Goal: Entertainment & Leisure: Consume media (video, audio)

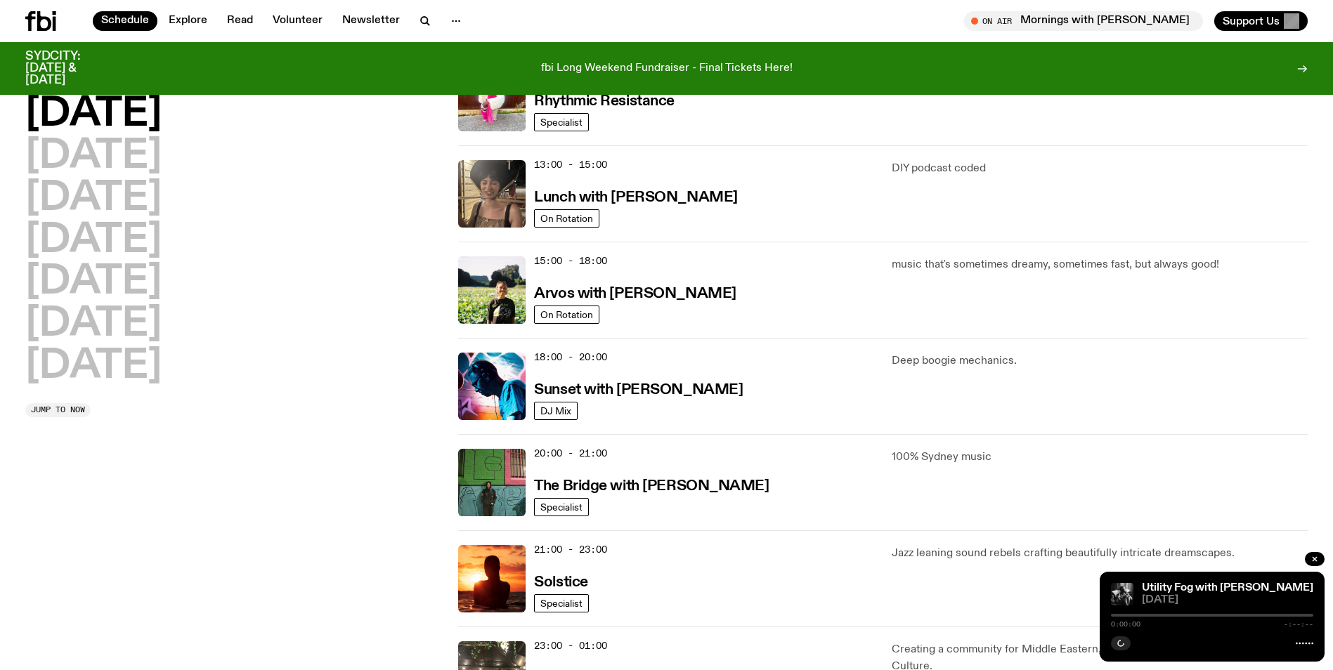
scroll to position [533, 0]
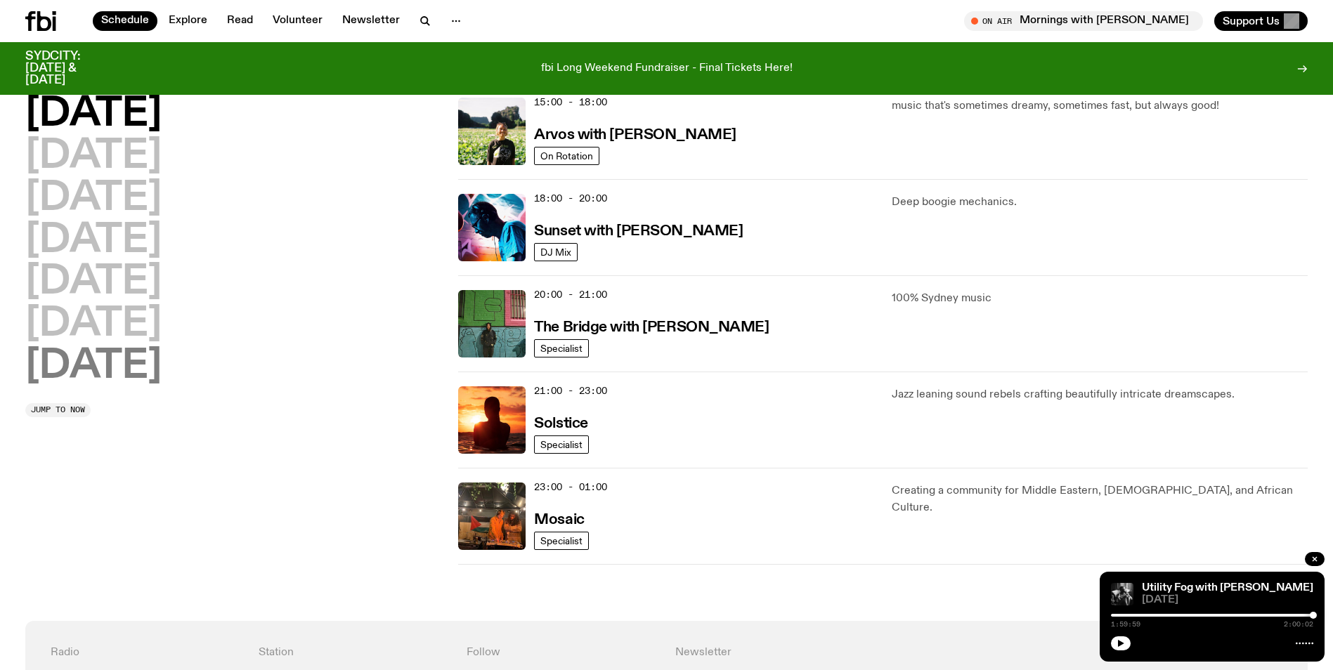
click at [131, 362] on h2 "[DATE]" at bounding box center [93, 366] width 136 height 39
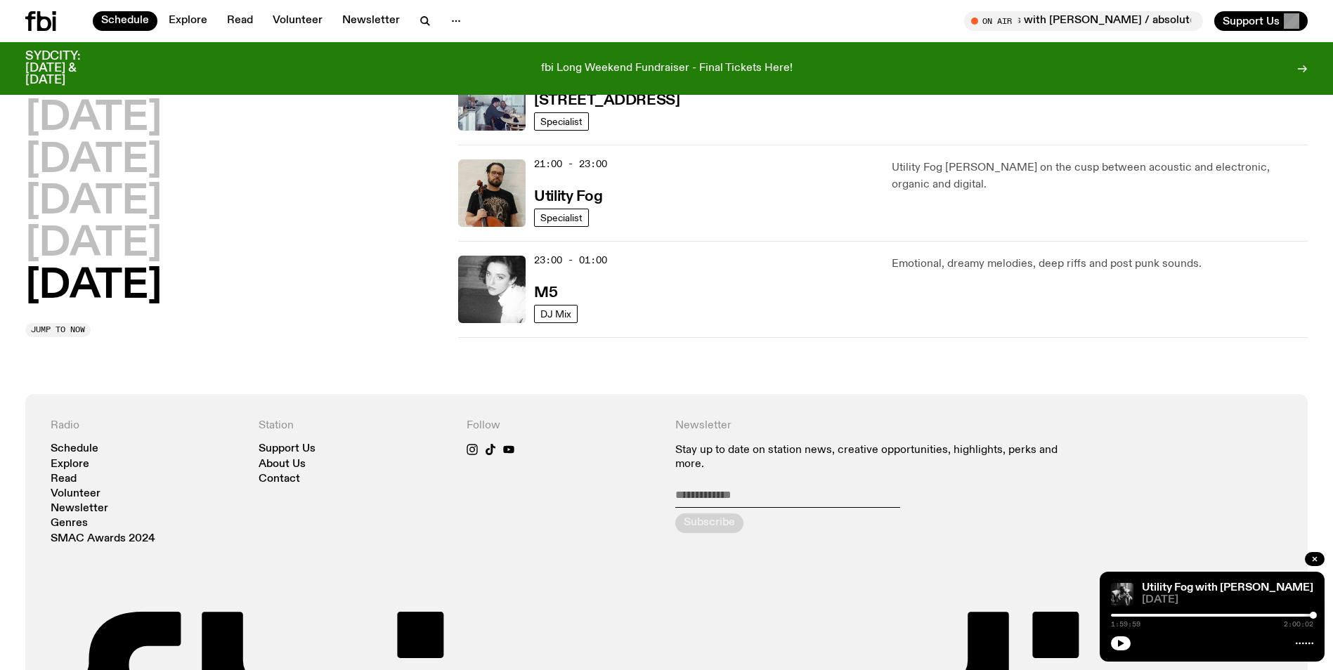
scroll to position [929, 0]
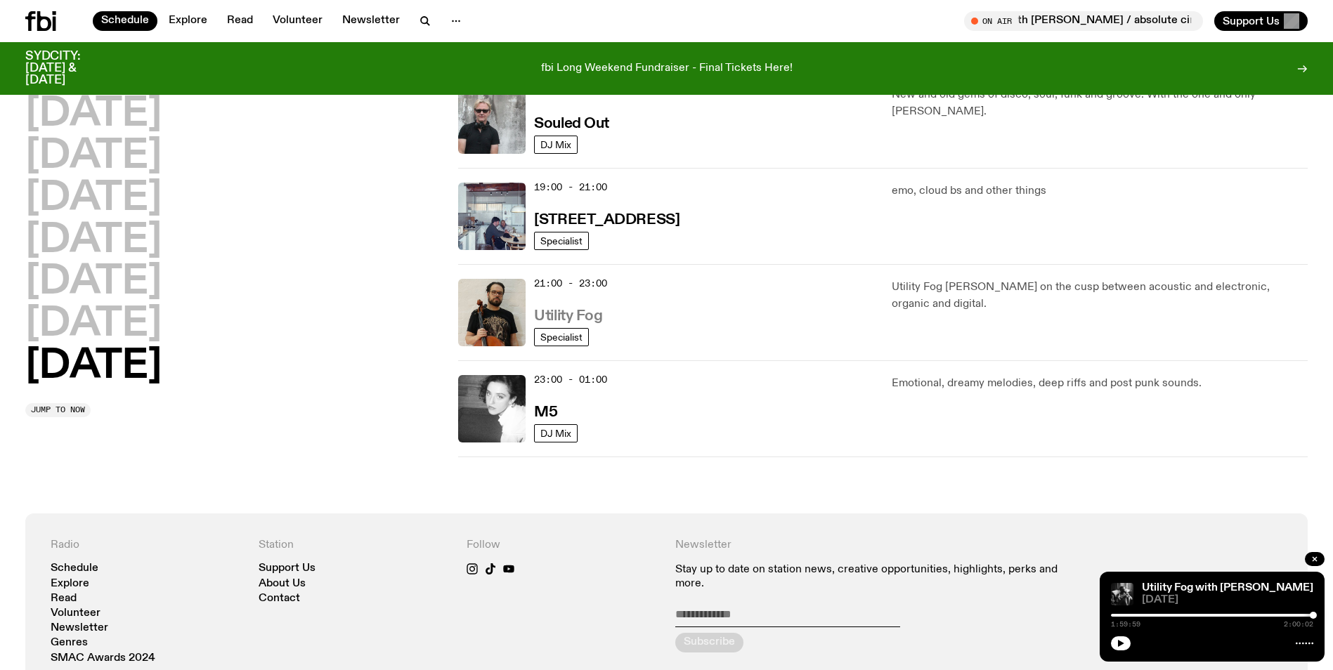
click at [584, 316] on h3 "Utility Fog" at bounding box center [568, 316] width 68 height 15
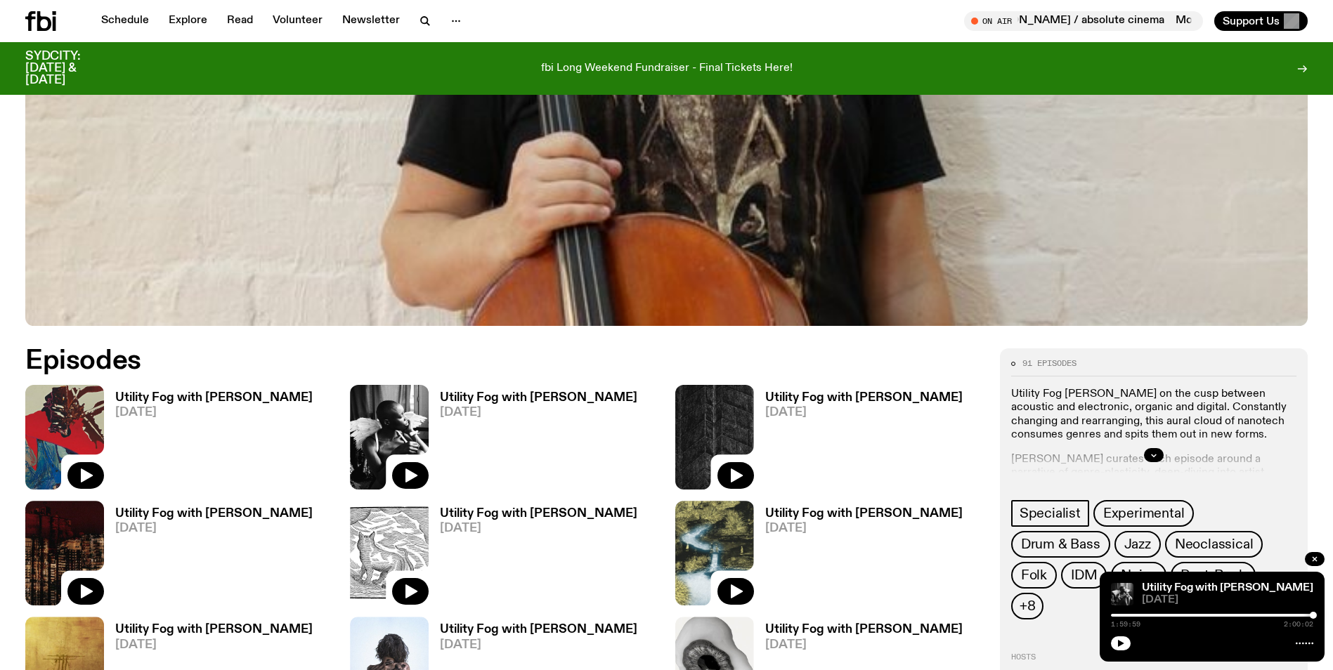
scroll to position [658, 0]
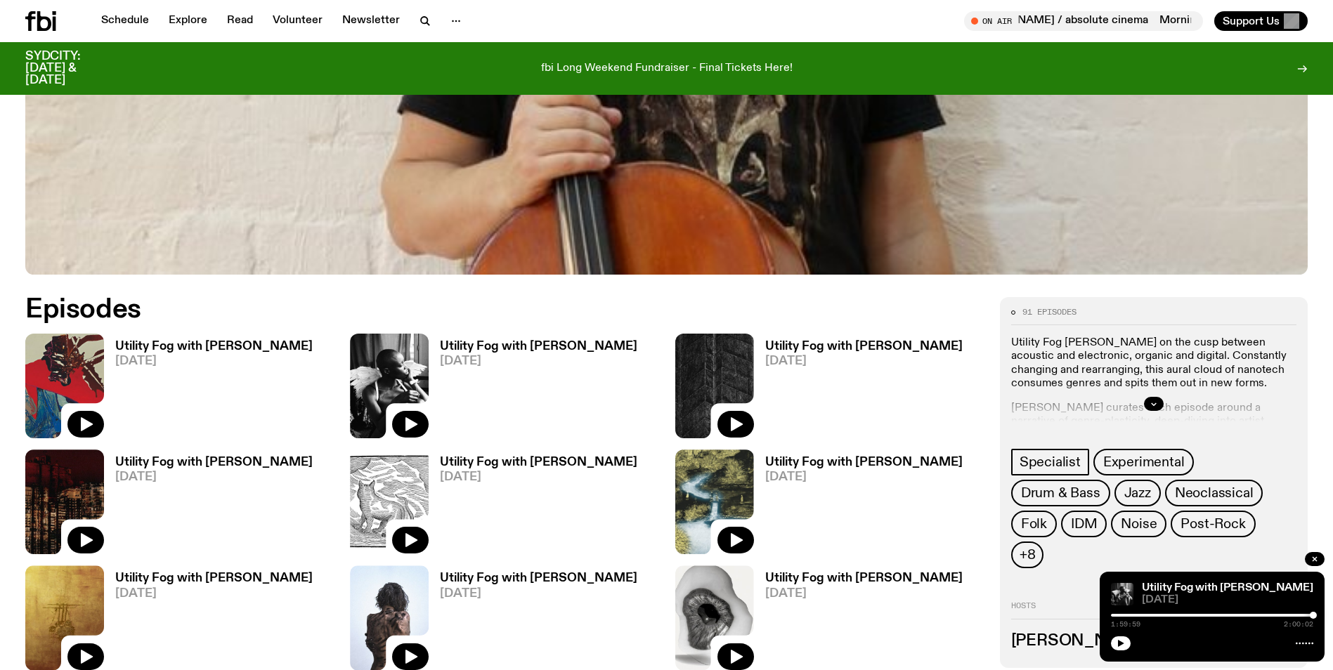
click at [184, 345] on h3 "Utility Fog with [PERSON_NAME]" at bounding box center [213, 347] width 197 height 12
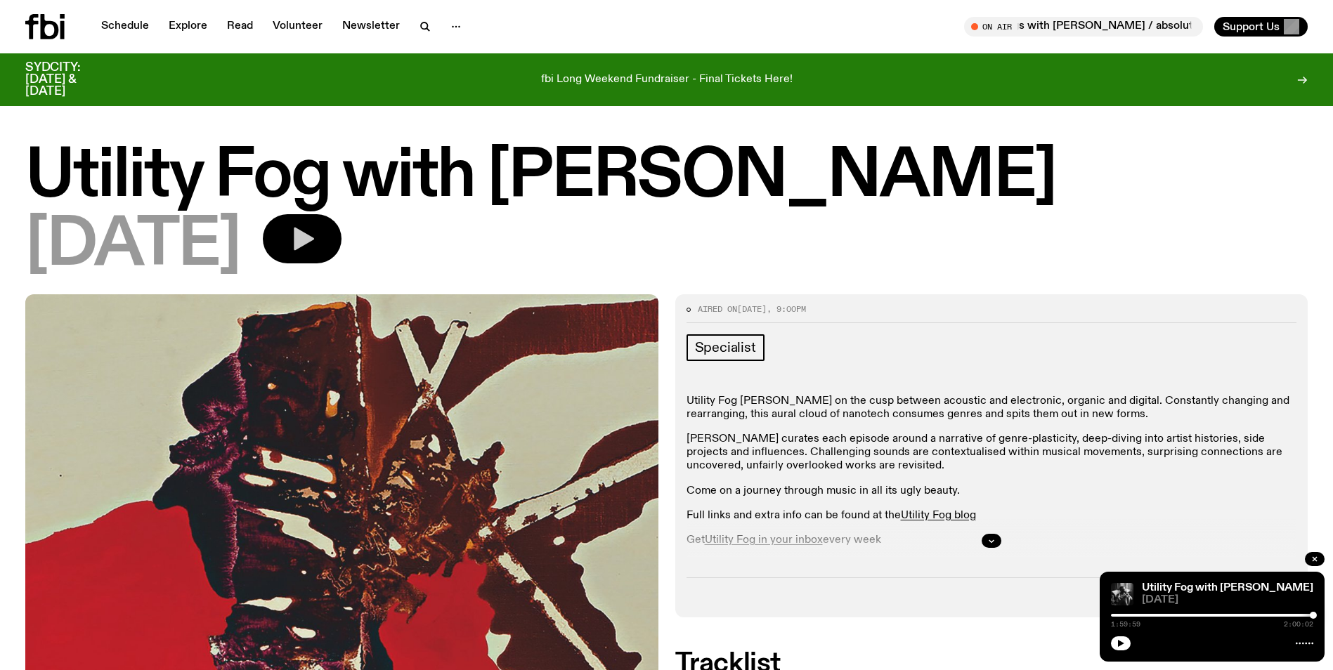
click at [314, 232] on icon "button" at bounding box center [304, 239] width 20 height 23
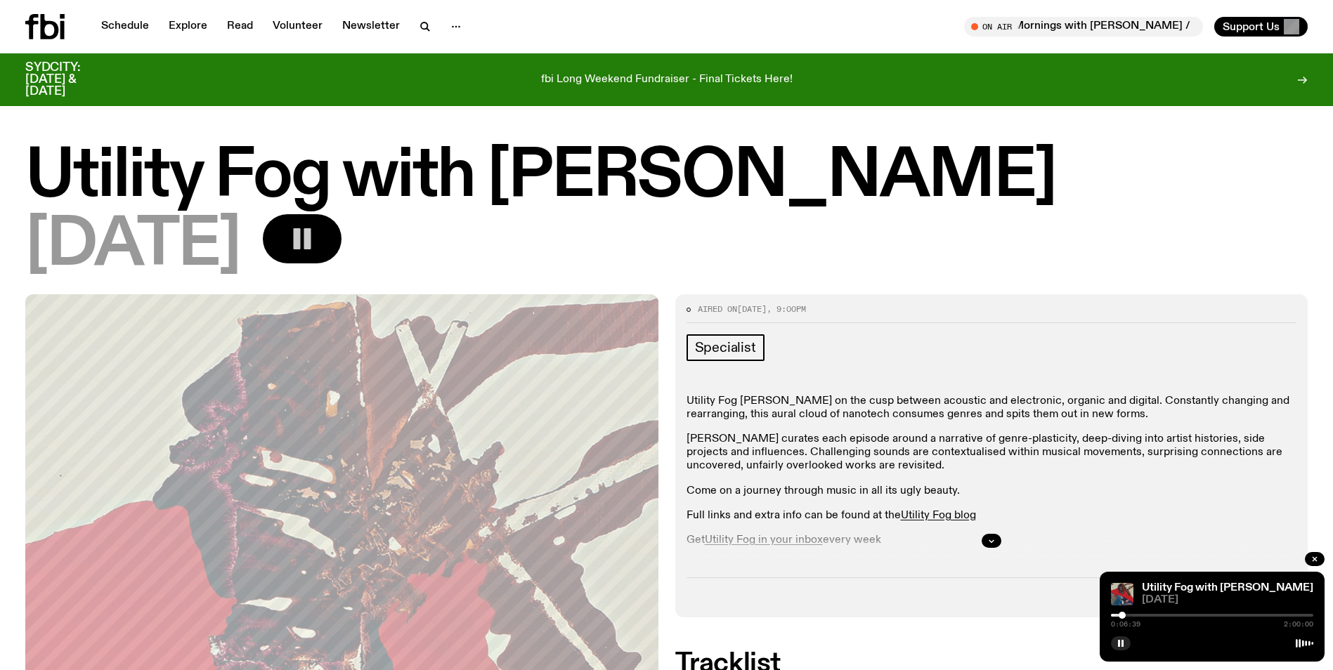
click at [311, 239] on rect "button" at bounding box center [307, 238] width 7 height 21
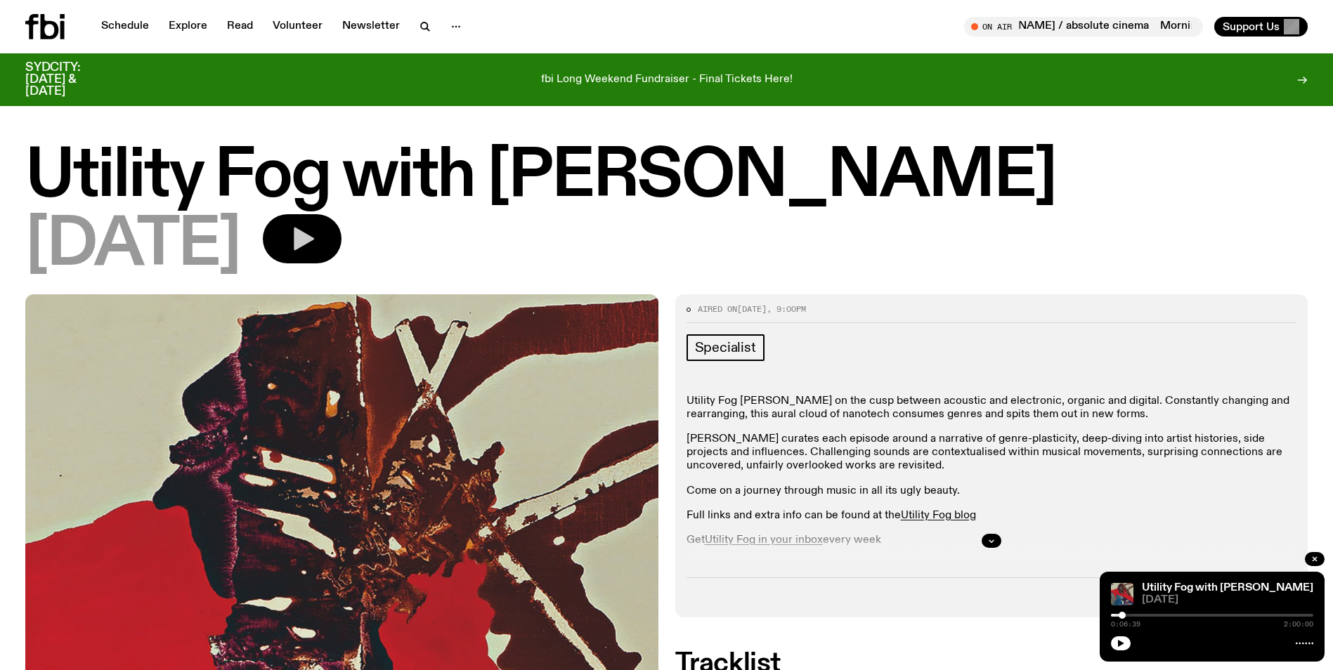
click at [314, 237] on icon "button" at bounding box center [304, 239] width 20 height 23
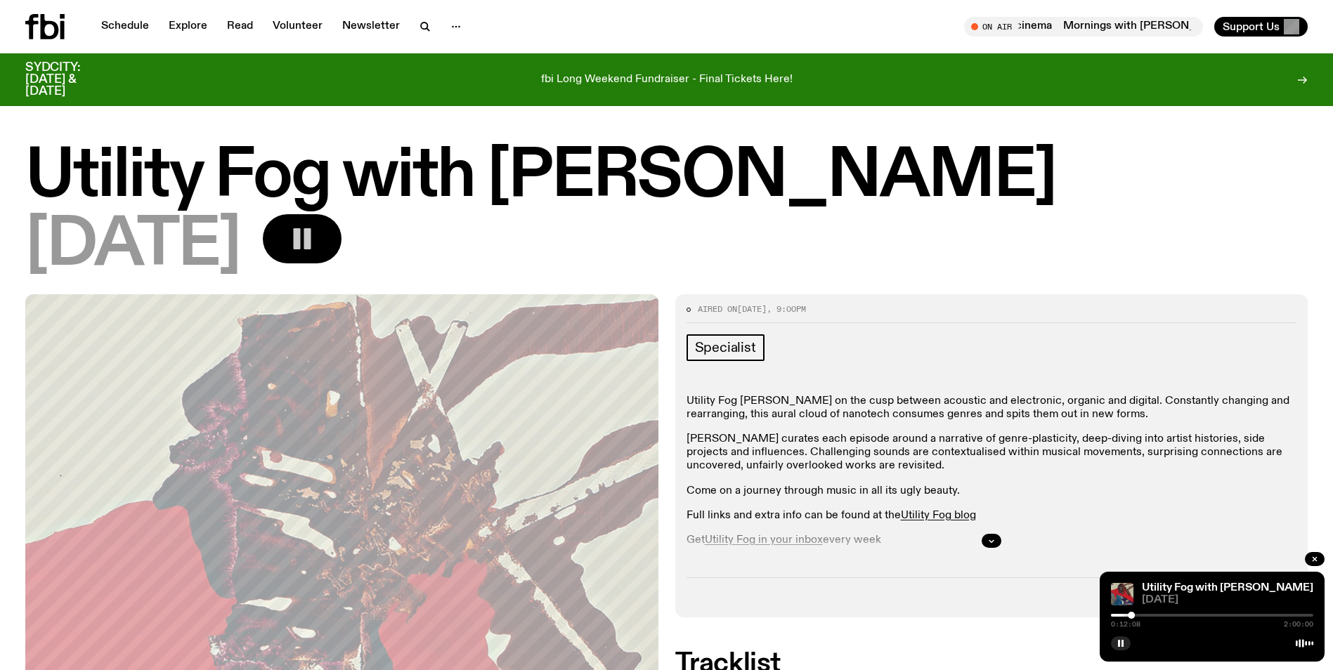
click at [301, 242] on rect "button" at bounding box center [297, 238] width 7 height 21
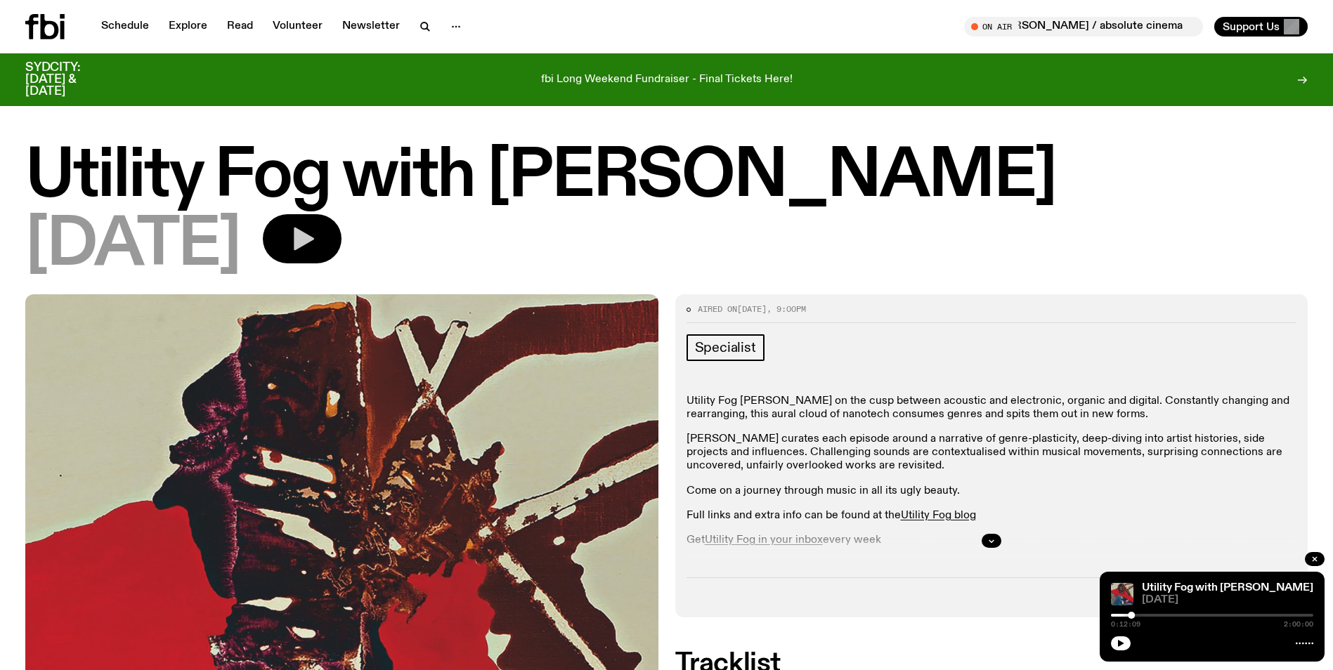
click at [314, 236] on icon "button" at bounding box center [304, 239] width 20 height 23
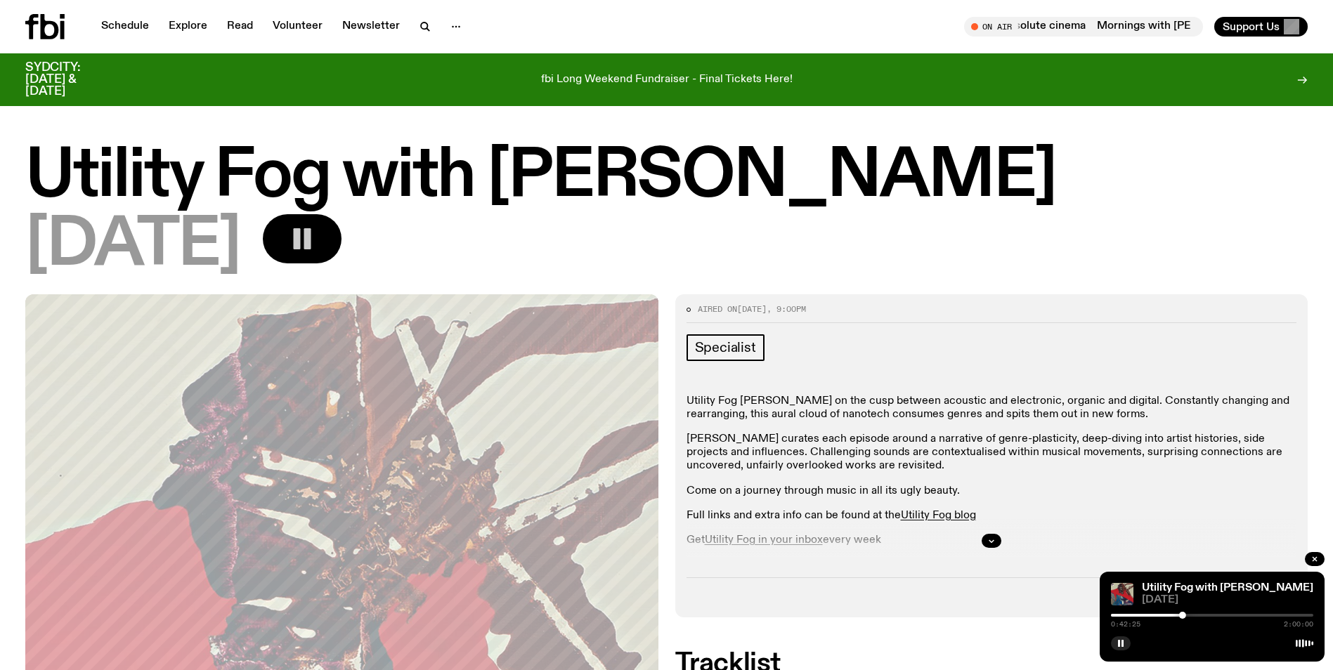
click at [301, 233] on rect "button" at bounding box center [297, 238] width 7 height 21
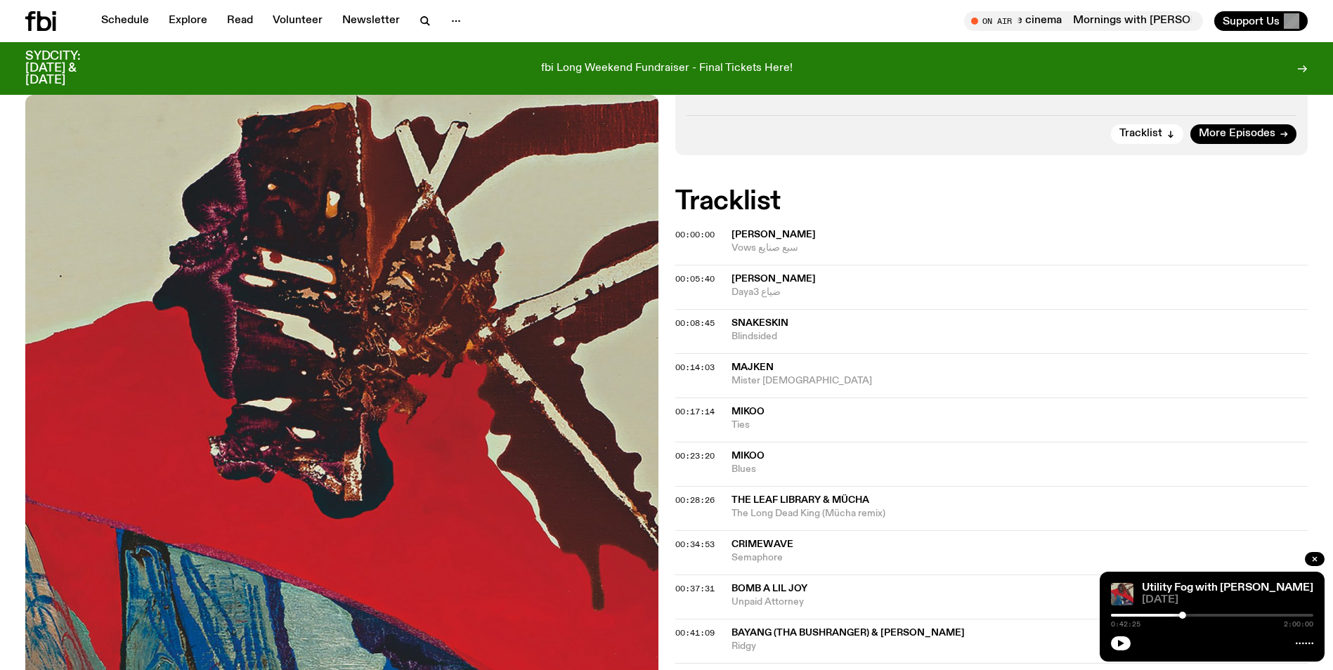
scroll to position [500, 0]
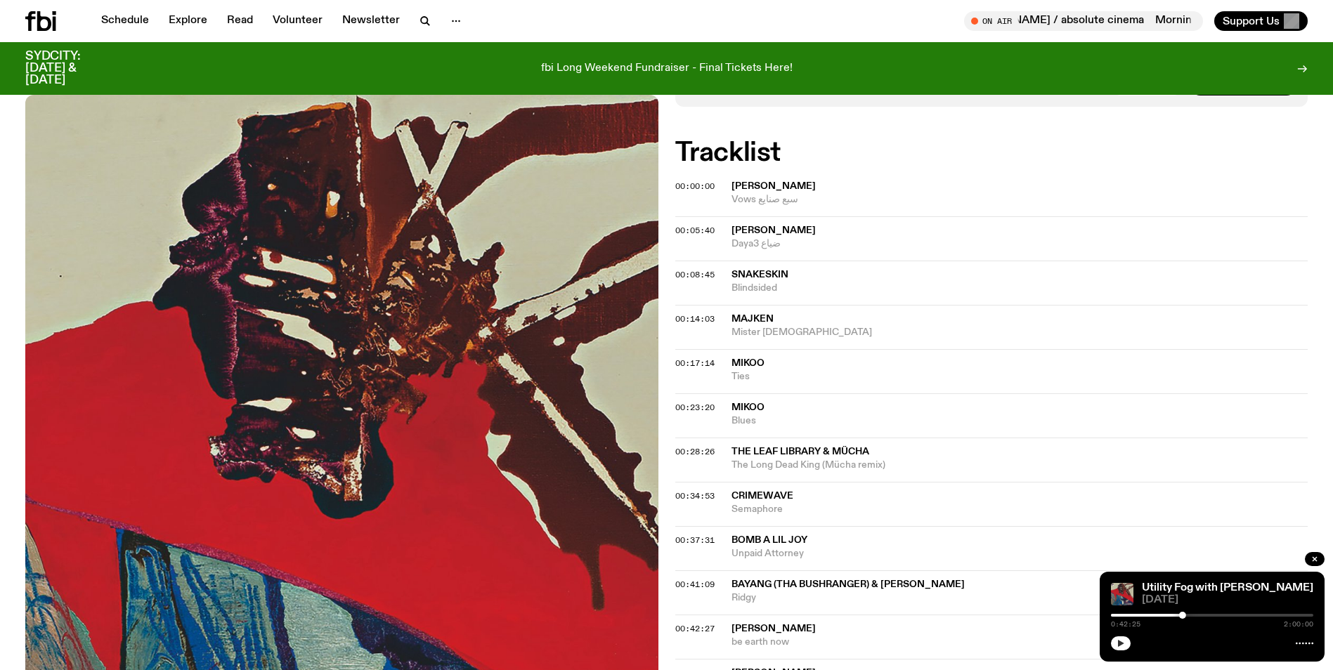
click at [1118, 641] on icon "button" at bounding box center [1120, 643] width 8 height 8
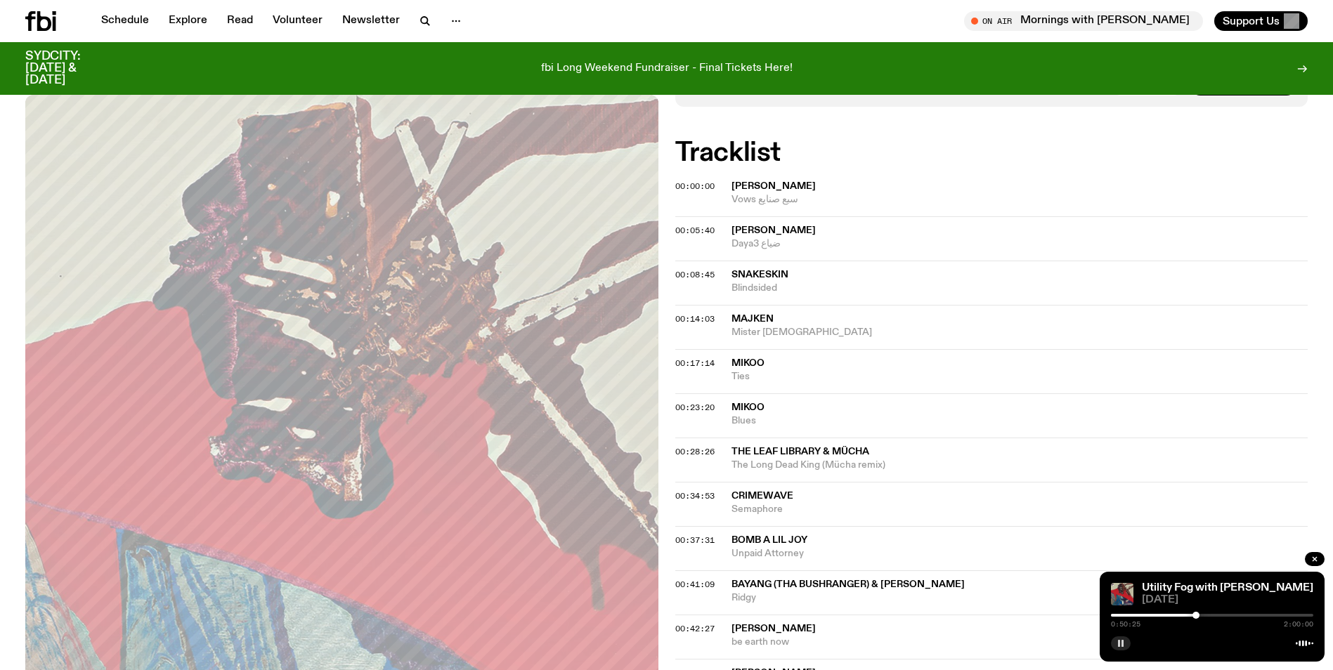
click at [1119, 642] on rect "button" at bounding box center [1119, 643] width 2 height 7
